Goal: Book appointment/travel/reservation

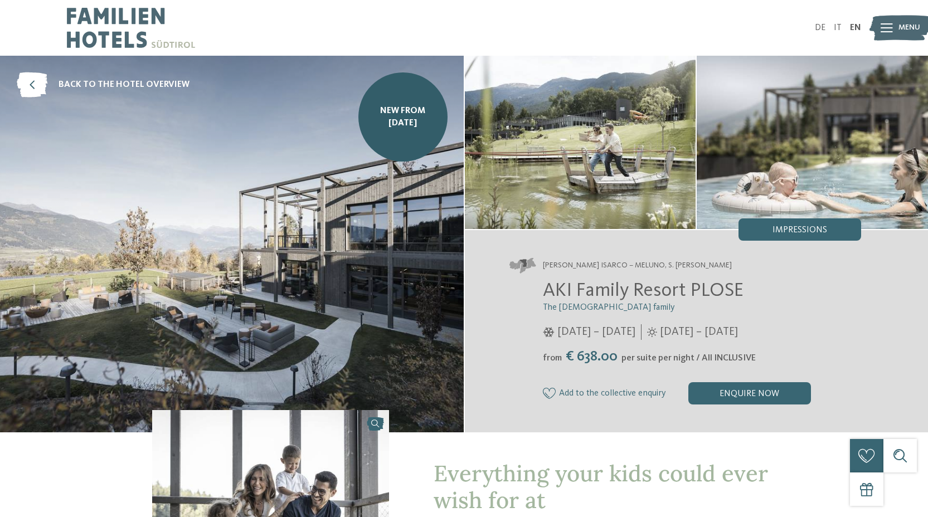
click at [106, 22] on img at bounding box center [131, 28] width 128 height 56
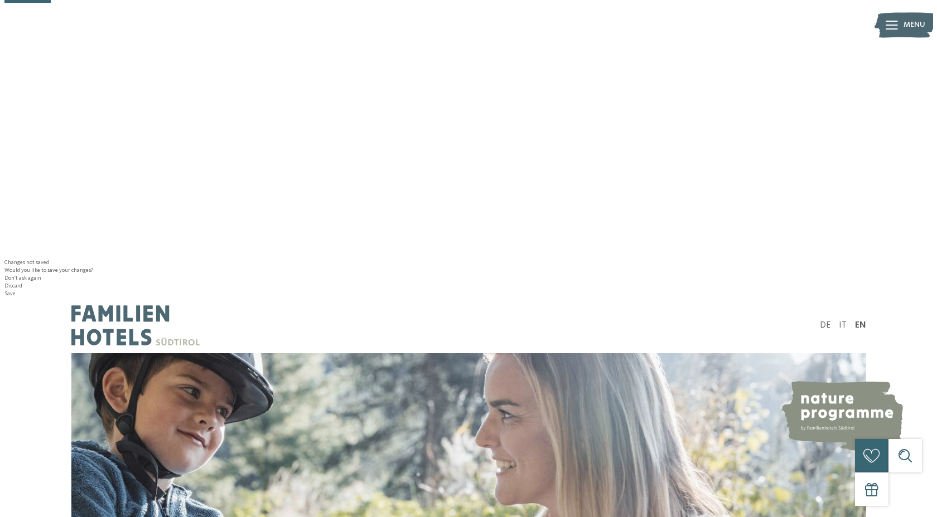
scroll to position [258, 0]
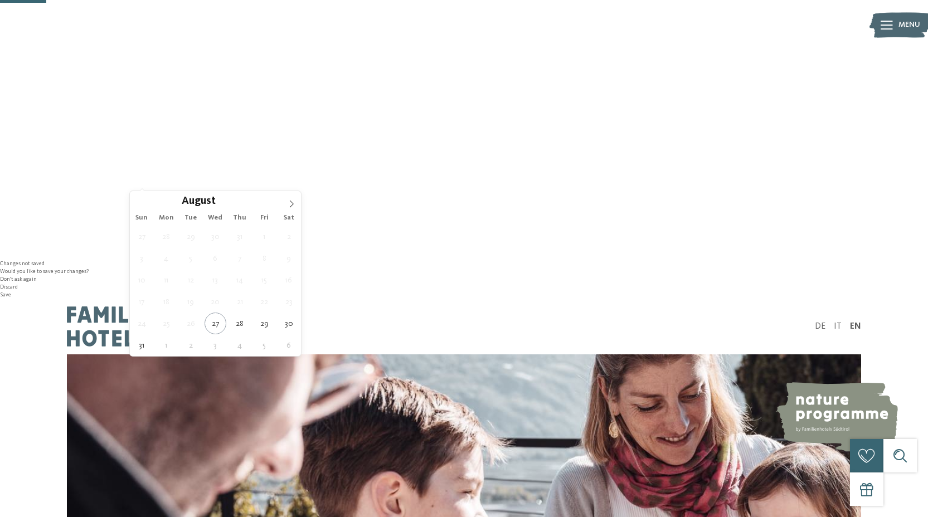
click at [293, 204] on icon at bounding box center [292, 203] width 4 height 7
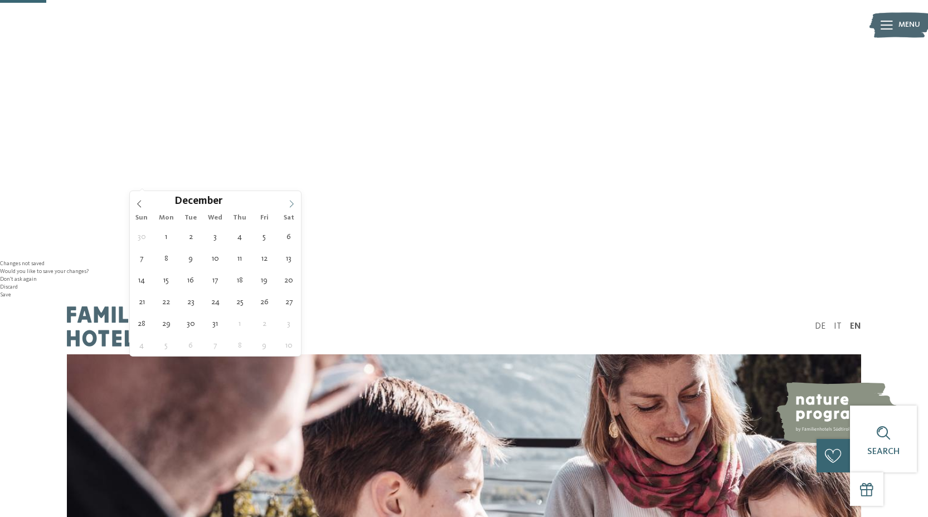
type input "****"
click at [293, 204] on icon at bounding box center [292, 203] width 4 height 7
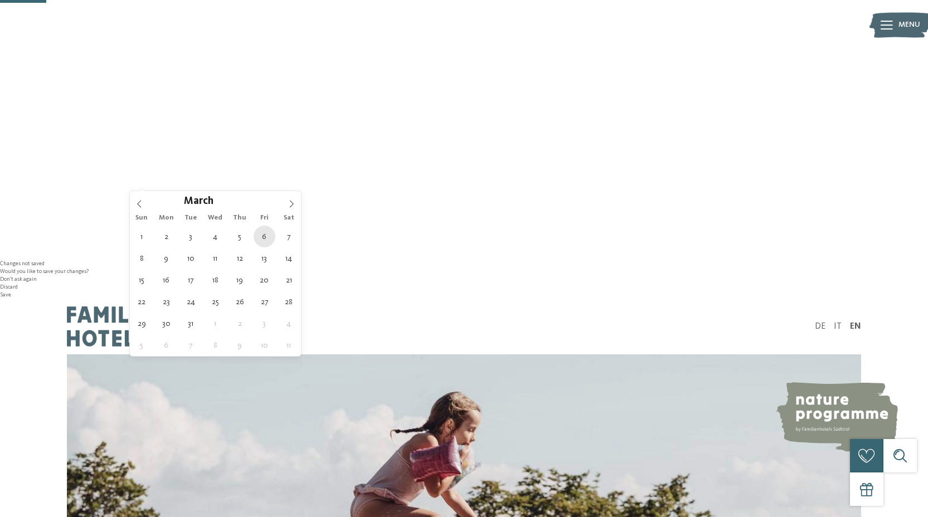
type div "06.03.2026"
type input "****"
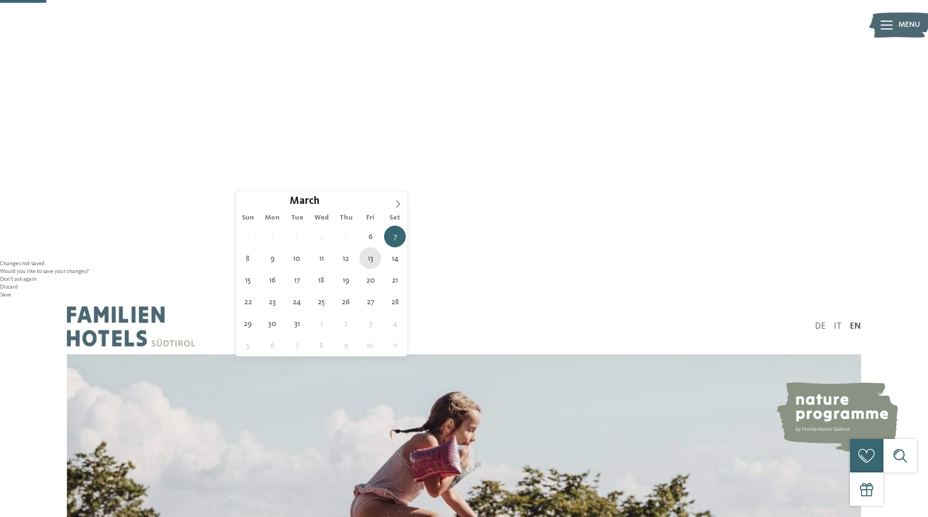
type div "13.03.2026"
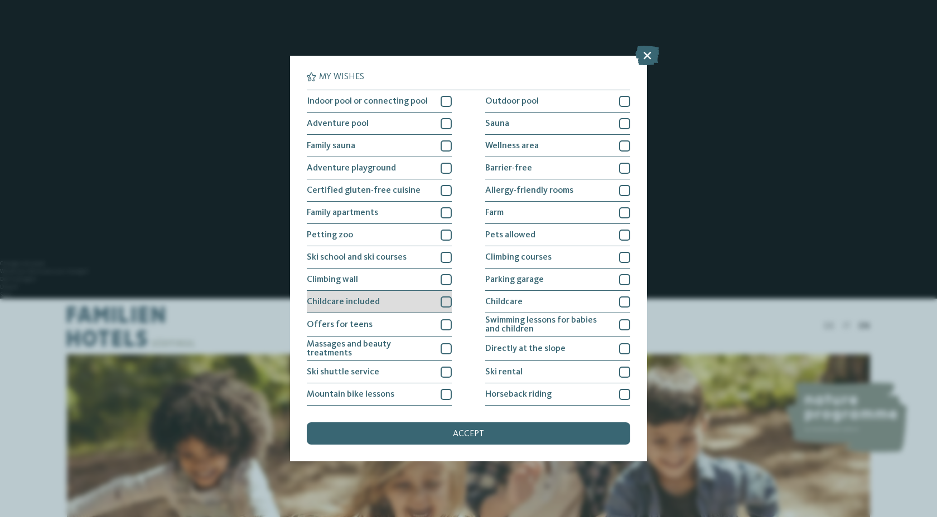
click at [381, 300] on div "Childcare included" at bounding box center [379, 302] width 145 height 22
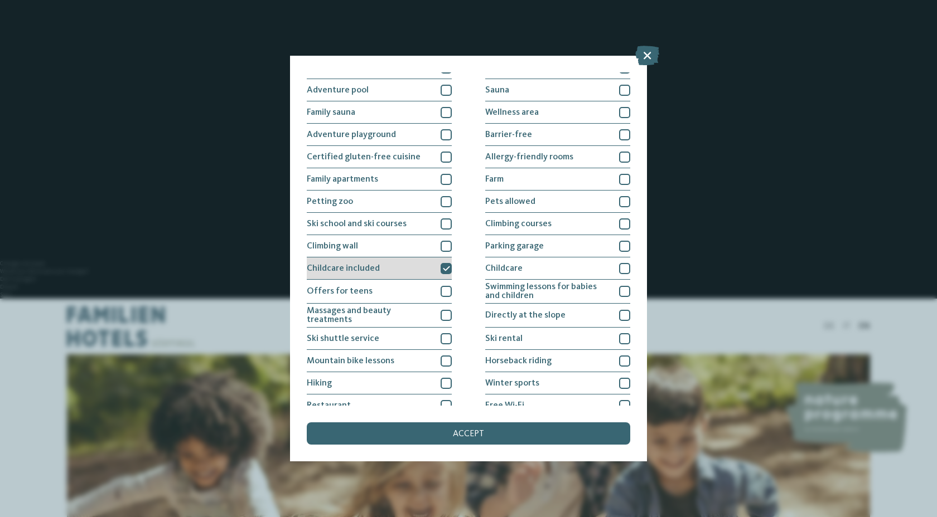
scroll to position [36, 0]
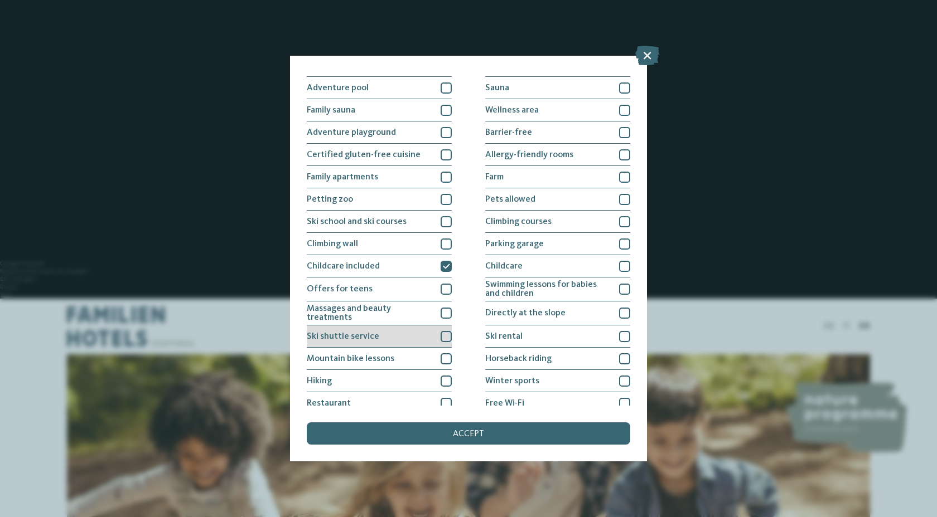
click at [372, 334] on span "Ski shuttle service" at bounding box center [343, 336] width 72 height 9
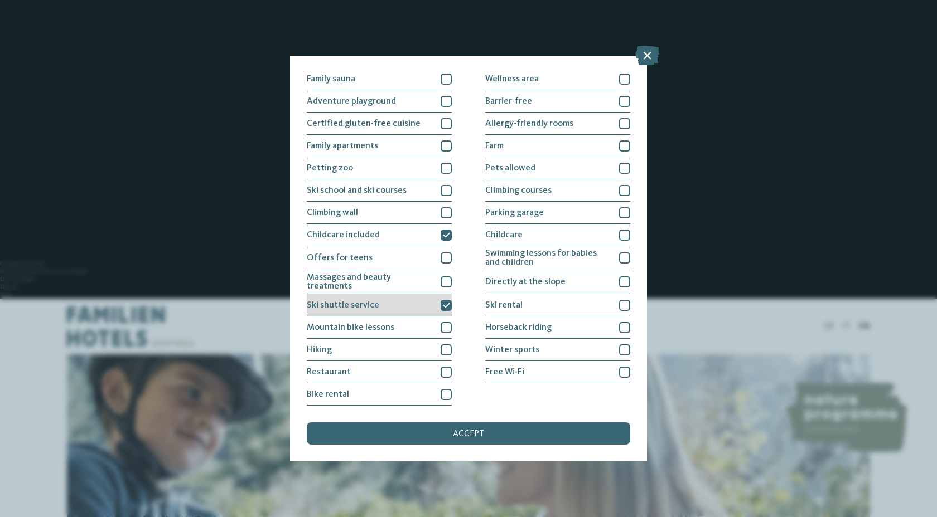
scroll to position [0, 0]
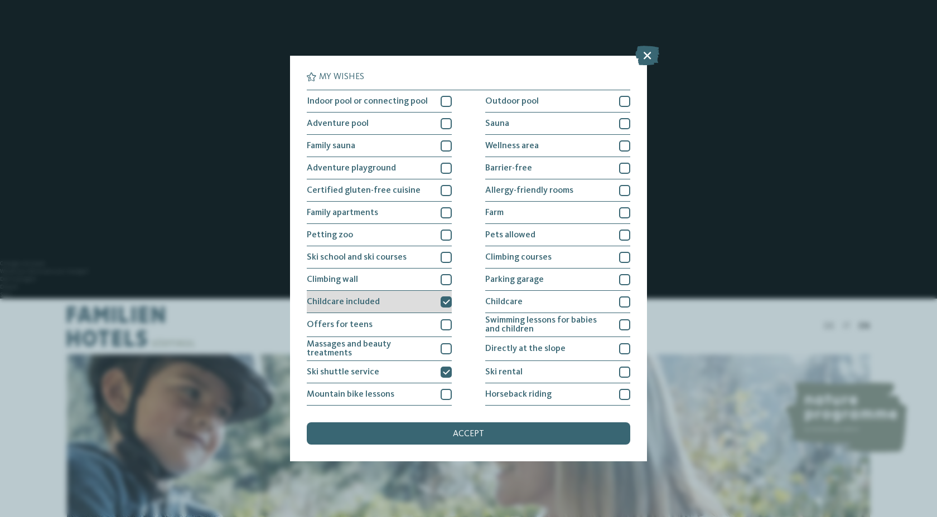
click at [429, 299] on div "Childcare included" at bounding box center [379, 302] width 145 height 22
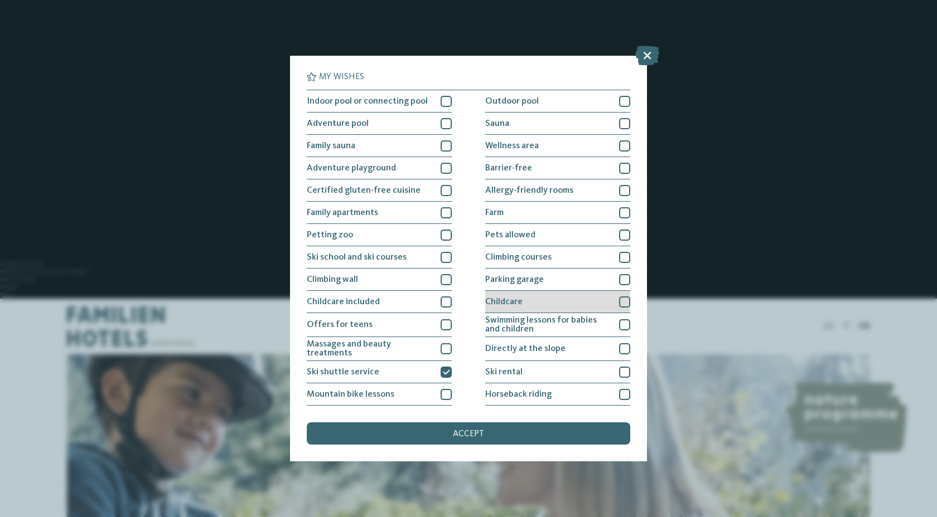
click at [526, 299] on div "Childcare" at bounding box center [557, 302] width 145 height 22
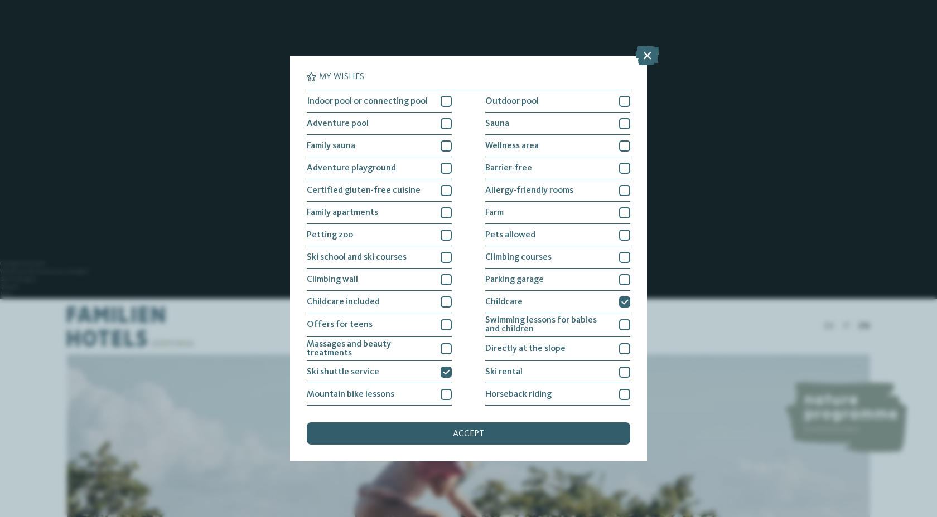
click at [474, 433] on span "accept" at bounding box center [468, 434] width 31 height 9
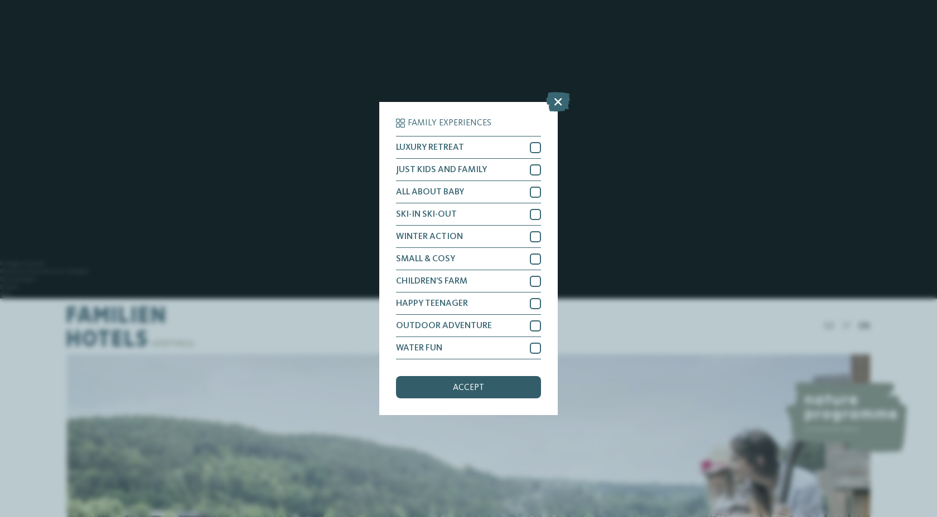
click at [445, 394] on div "accept" at bounding box center [468, 387] width 145 height 22
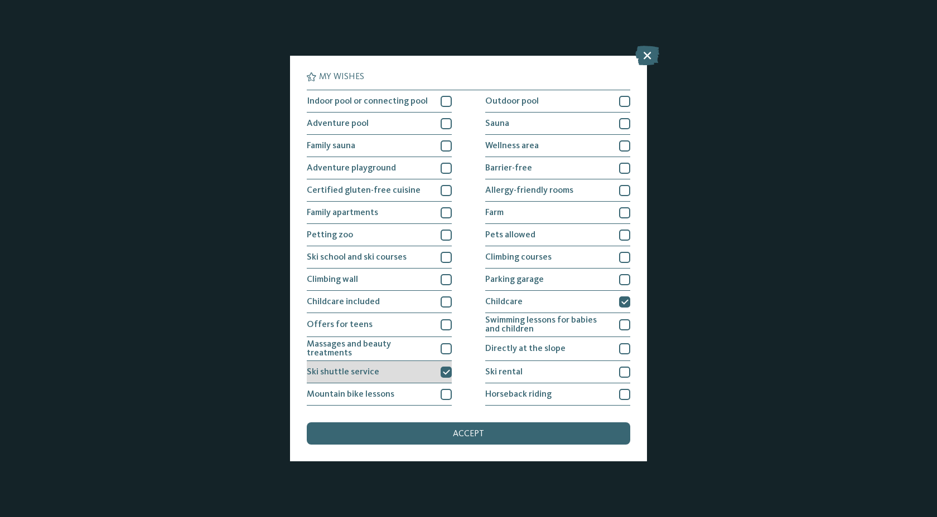
click at [430, 368] on div "Ski shuttle service" at bounding box center [379, 372] width 145 height 22
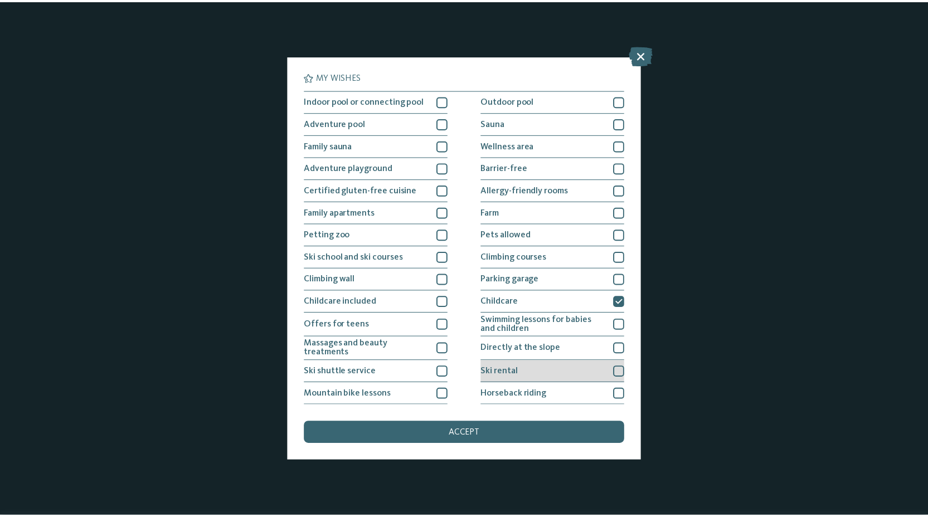
scroll to position [67, 0]
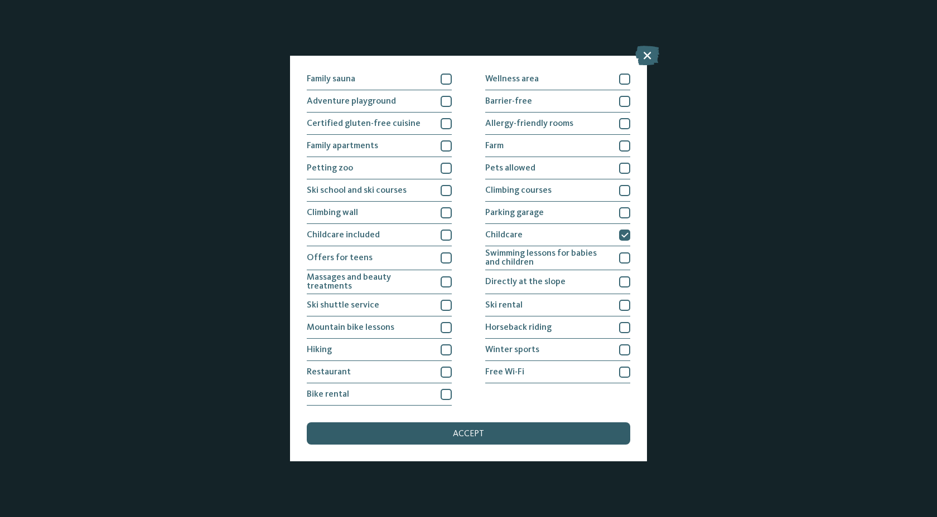
click at [486, 441] on div "accept" at bounding box center [468, 434] width 323 height 22
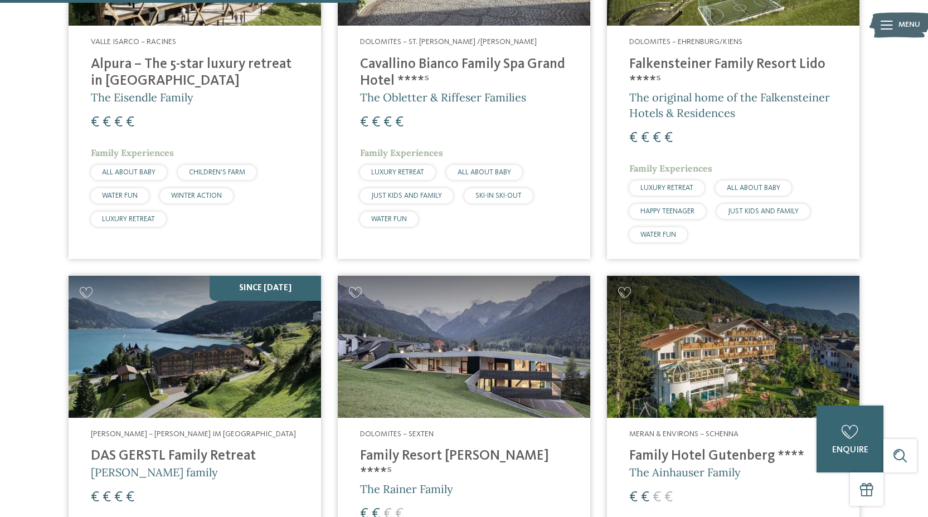
scroll to position [0, 0]
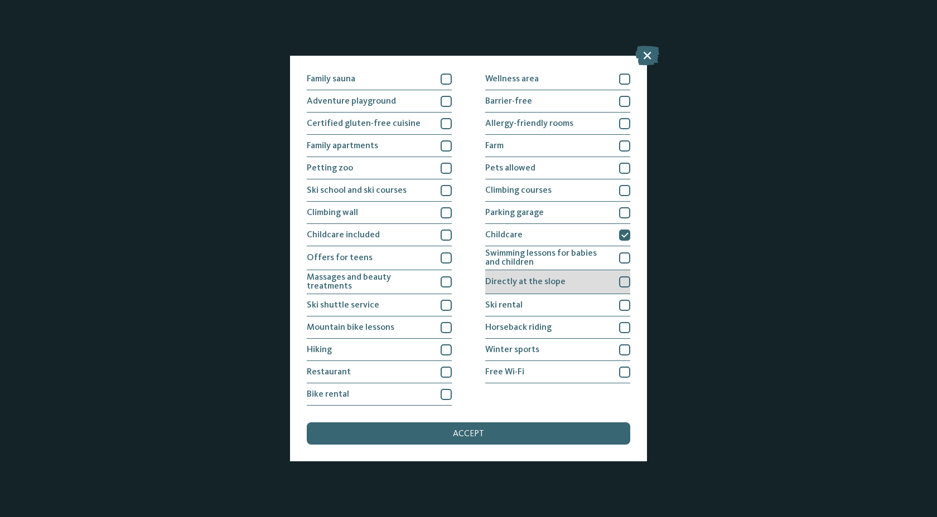
click at [541, 280] on span "Directly at the slope" at bounding box center [525, 282] width 80 height 9
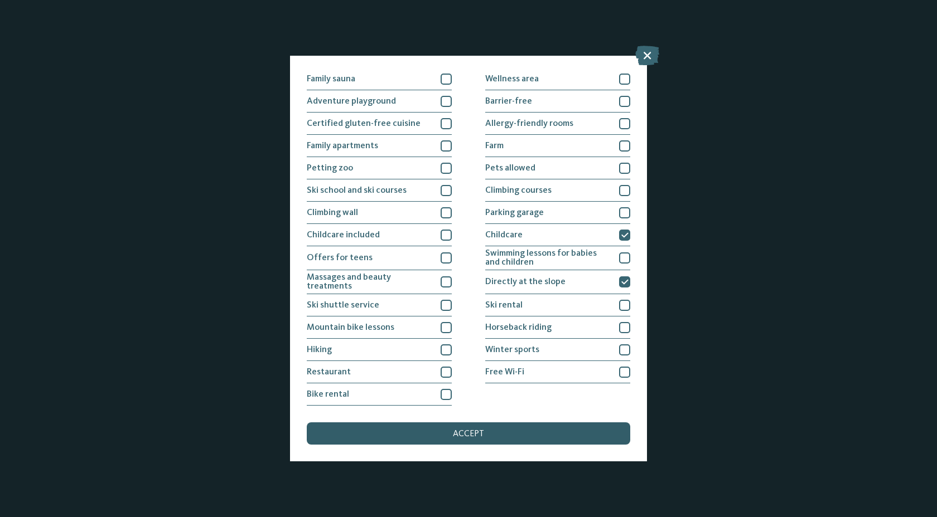
click at [478, 435] on span "accept" at bounding box center [468, 434] width 31 height 9
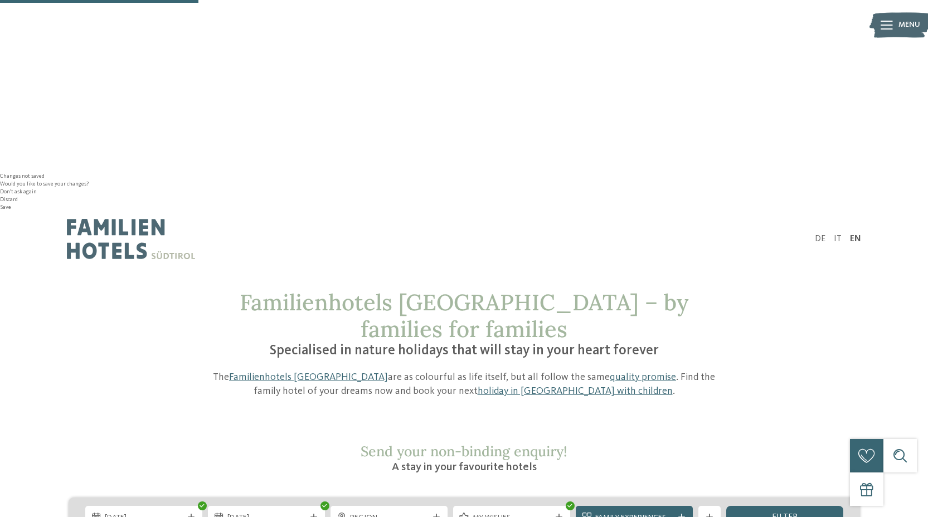
scroll to position [347, 0]
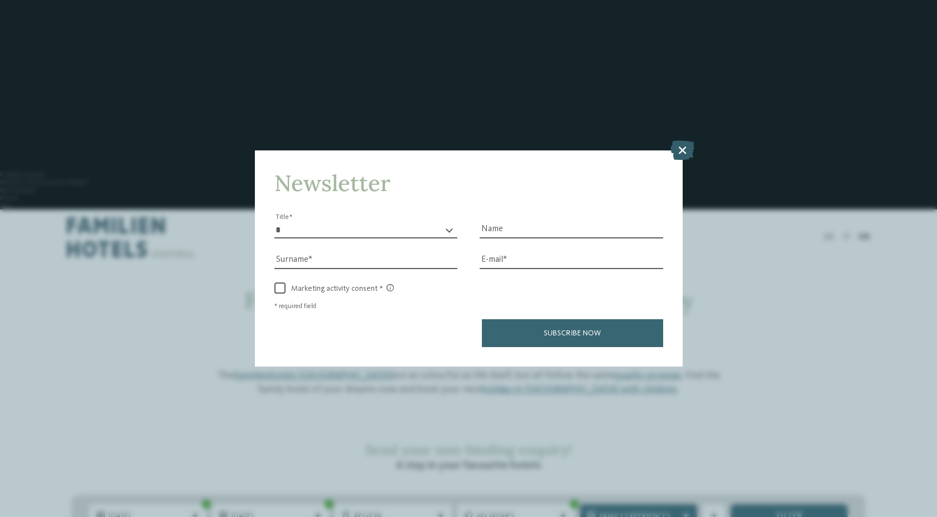
click at [680, 147] on icon at bounding box center [682, 150] width 24 height 20
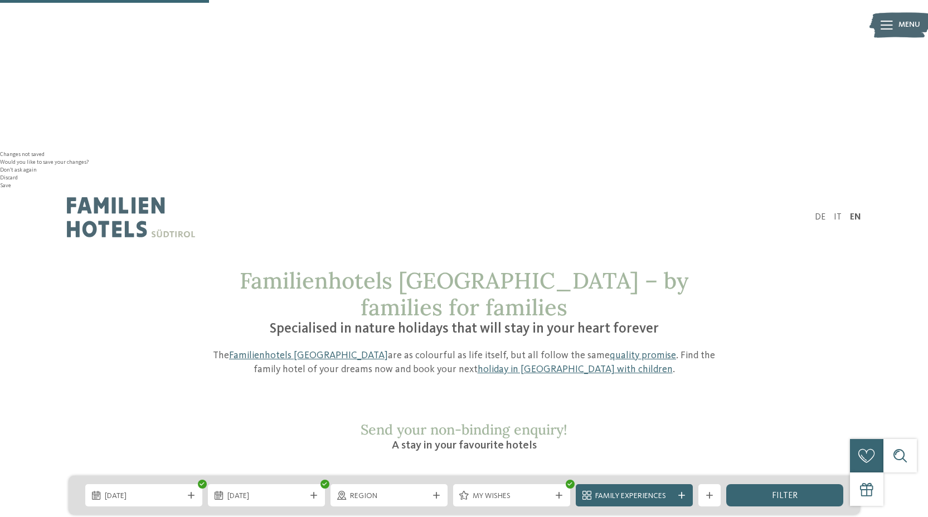
scroll to position [366, 0]
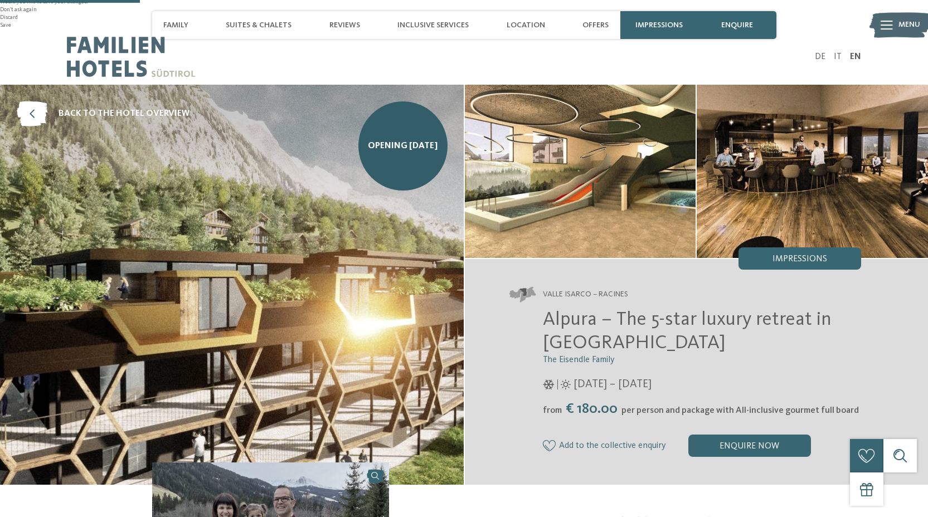
scroll to position [525, 0]
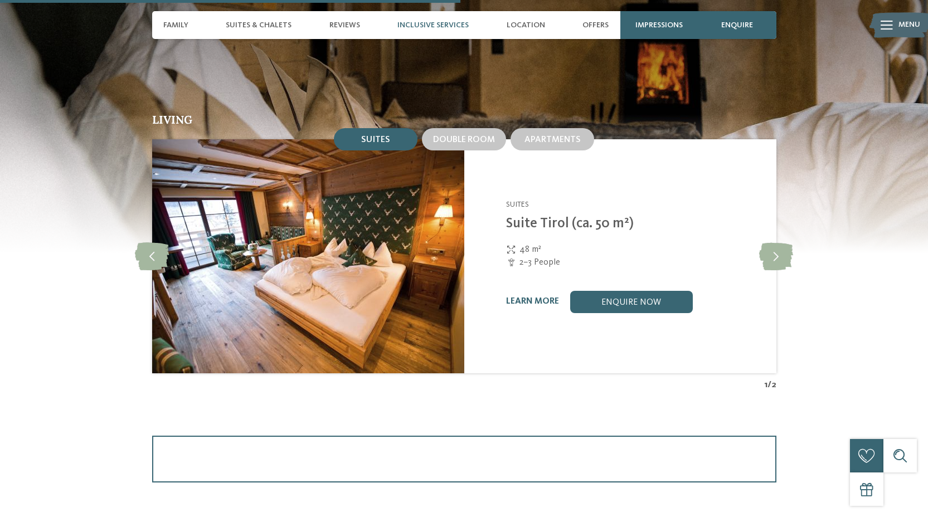
scroll to position [1766, 0]
